Goal: Navigation & Orientation: Find specific page/section

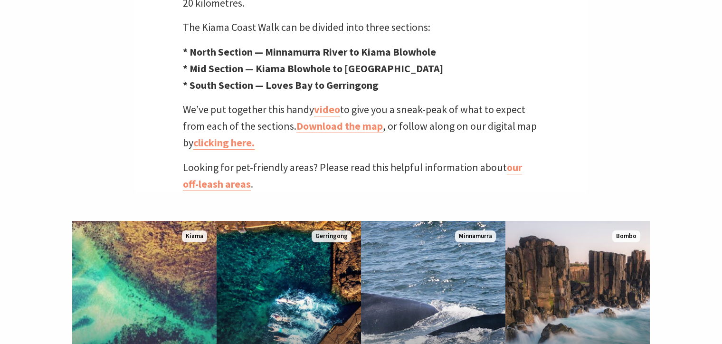
scroll to position [451, 0]
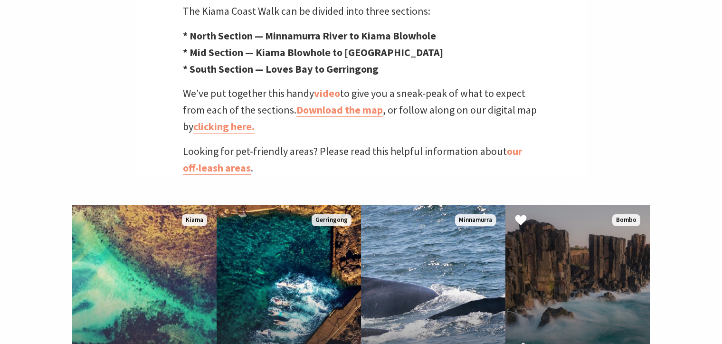
click at [565, 249] on link "Bombo Headland The out-of-this-world rocks of [GEOGRAPHIC_DATA] Read More Bombo" at bounding box center [578, 319] width 144 height 228
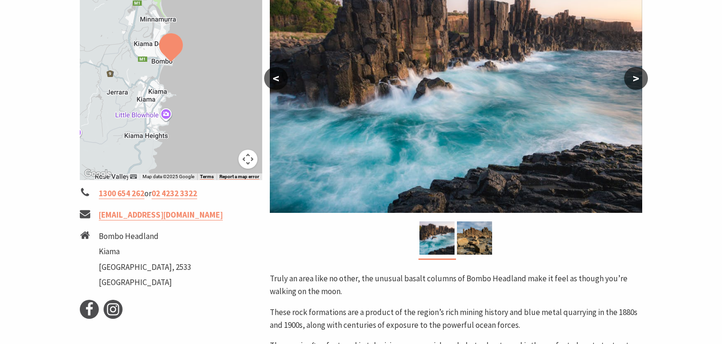
scroll to position [201, 0]
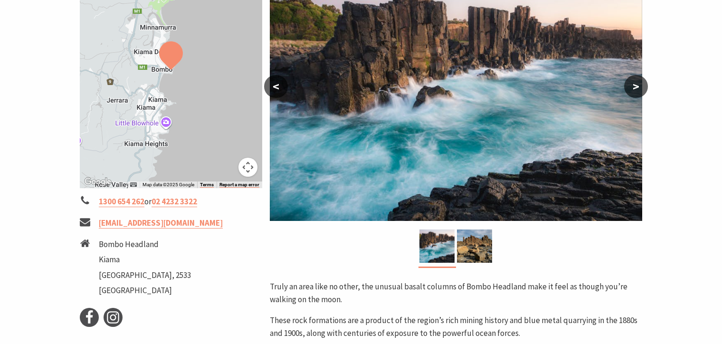
click at [636, 88] on button ">" at bounding box center [636, 86] width 24 height 23
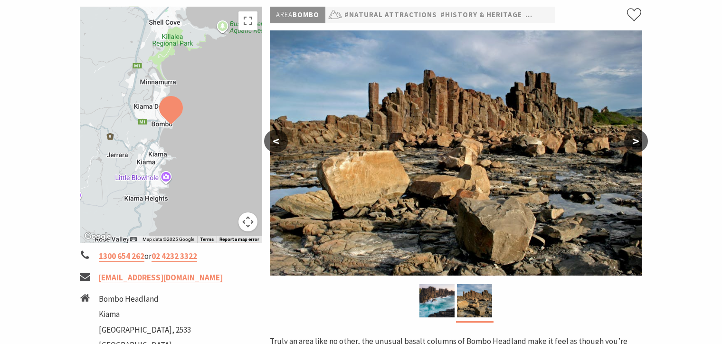
scroll to position [100, 0]
